Goal: Task Accomplishment & Management: Use online tool/utility

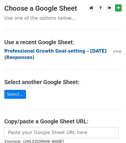
click at [15, 50] on strong "Professional Growth Goal-setting - June 2025 (Responses)" at bounding box center [55, 54] width 102 height 12
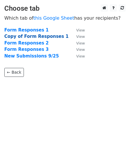
click at [23, 36] on strong "Copy of Form Responses 1" at bounding box center [36, 36] width 64 height 5
